Goal: Task Accomplishment & Management: Use online tool/utility

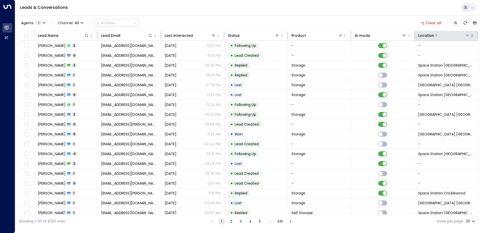
click at [466, 33] on button at bounding box center [467, 35] width 5 height 5
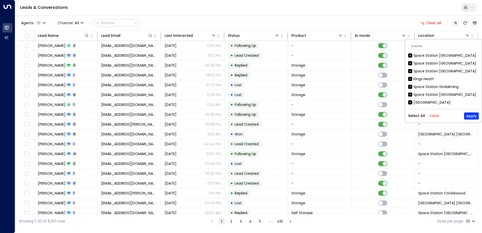
click at [435, 116] on button "Clear" at bounding box center [434, 116] width 10 height 4
click at [475, 119] on button "Apply" at bounding box center [471, 115] width 15 height 7
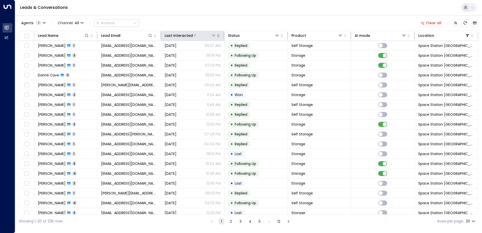
click at [185, 37] on div "Last Interacted" at bounding box center [179, 36] width 28 height 6
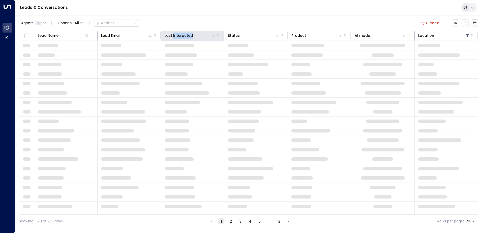
click at [185, 36] on div "Last Interacted" at bounding box center [179, 36] width 28 height 6
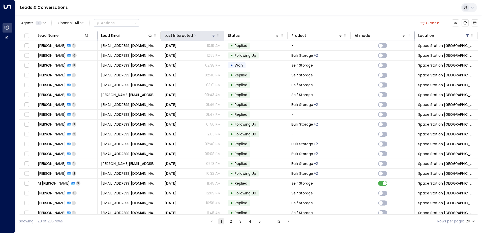
click at [189, 38] on div "Last Interacted" at bounding box center [179, 36] width 28 height 6
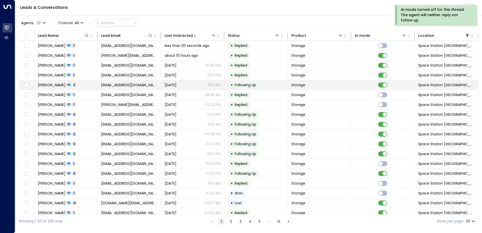
click at [160, 82] on td "[EMAIL_ADDRESS][DOMAIN_NAME]" at bounding box center [129, 85] width 63 height 10
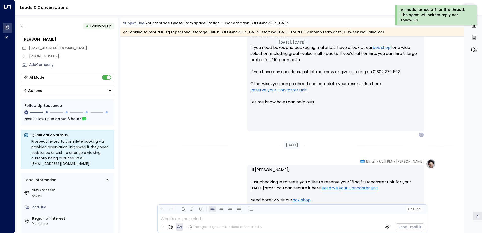
scroll to position [243, 0]
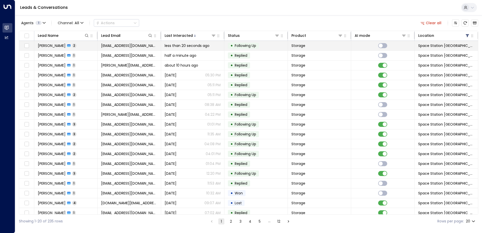
click at [136, 48] on td "[EMAIL_ADDRESS][DOMAIN_NAME]" at bounding box center [129, 46] width 63 height 10
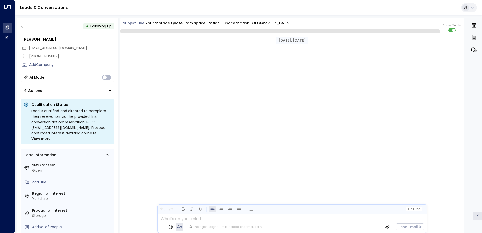
scroll to position [493, 0]
